Goal: Browse casually: Explore the website without a specific task or goal

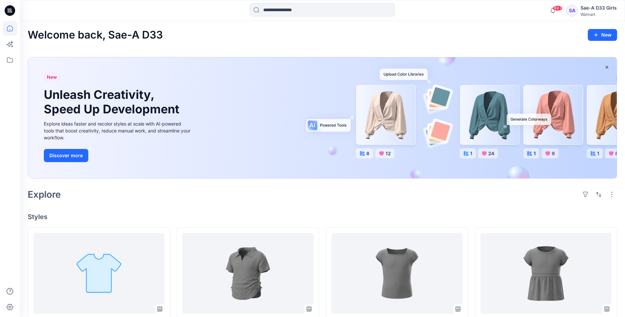
scroll to position [200, 0]
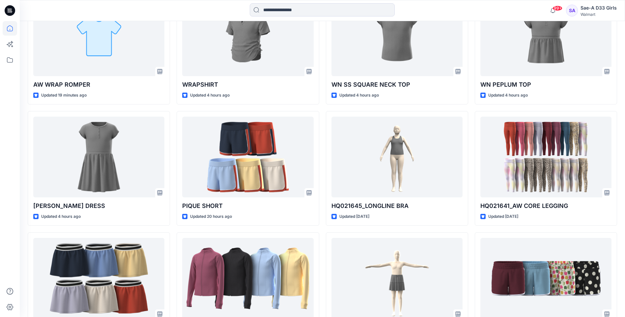
scroll to position [167, 0]
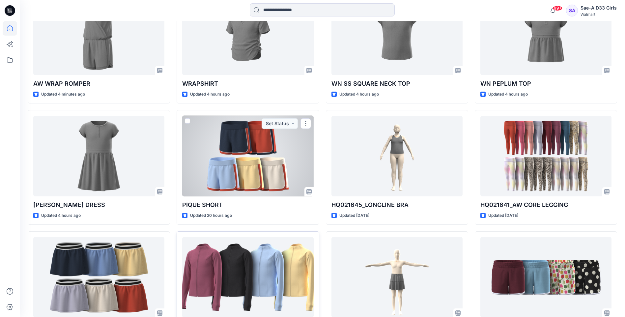
scroll to position [240, 0]
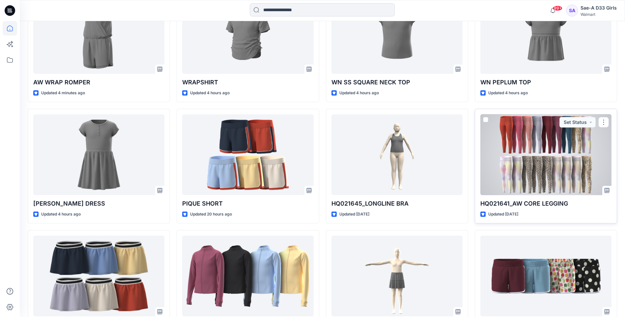
click at [565, 157] on div at bounding box center [546, 154] width 131 height 81
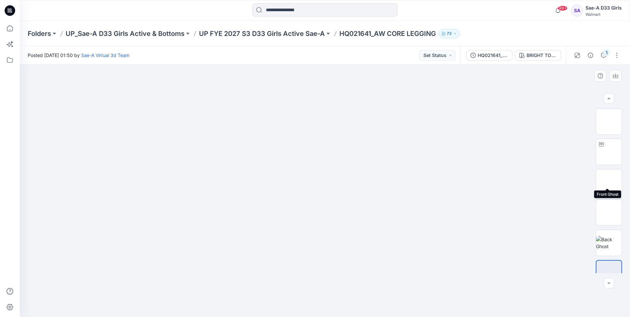
scroll to position [13, 0]
click at [316, 233] on img at bounding box center [325, 204] width 330 height 225
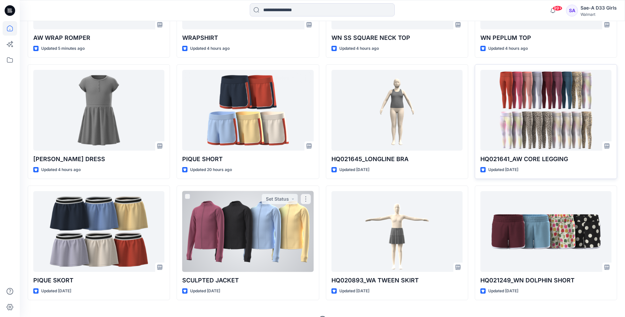
scroll to position [299, 0]
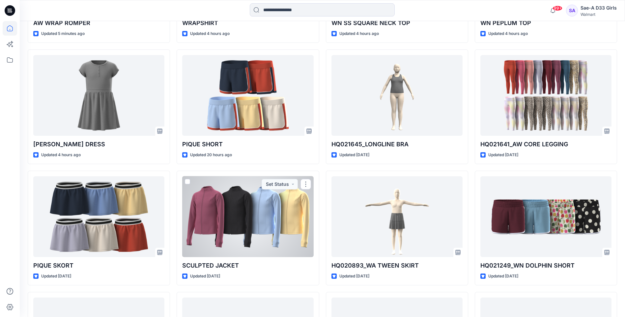
click at [239, 204] on div at bounding box center [247, 216] width 131 height 81
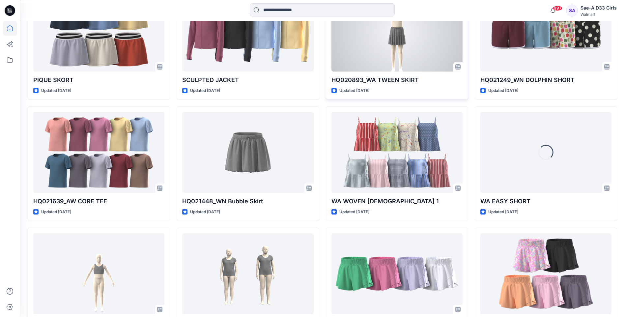
scroll to position [497, 0]
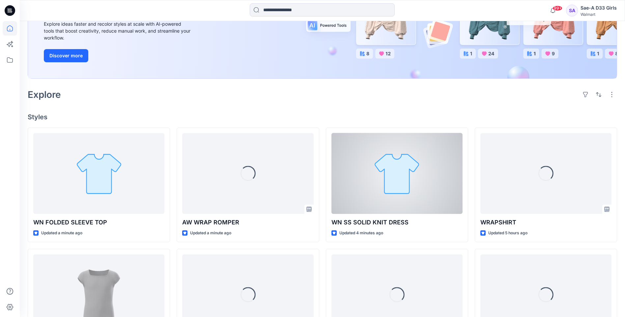
scroll to position [132, 0]
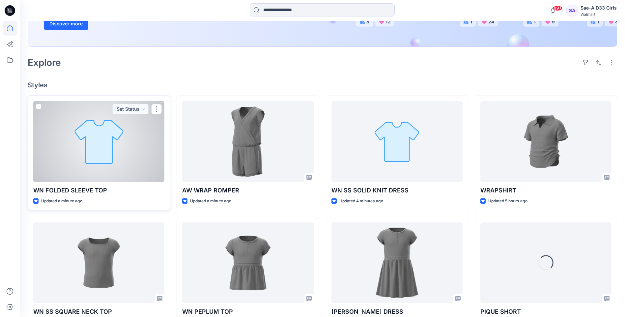
click at [112, 145] on div at bounding box center [98, 141] width 131 height 81
